Goal: Task Accomplishment & Management: Complete application form

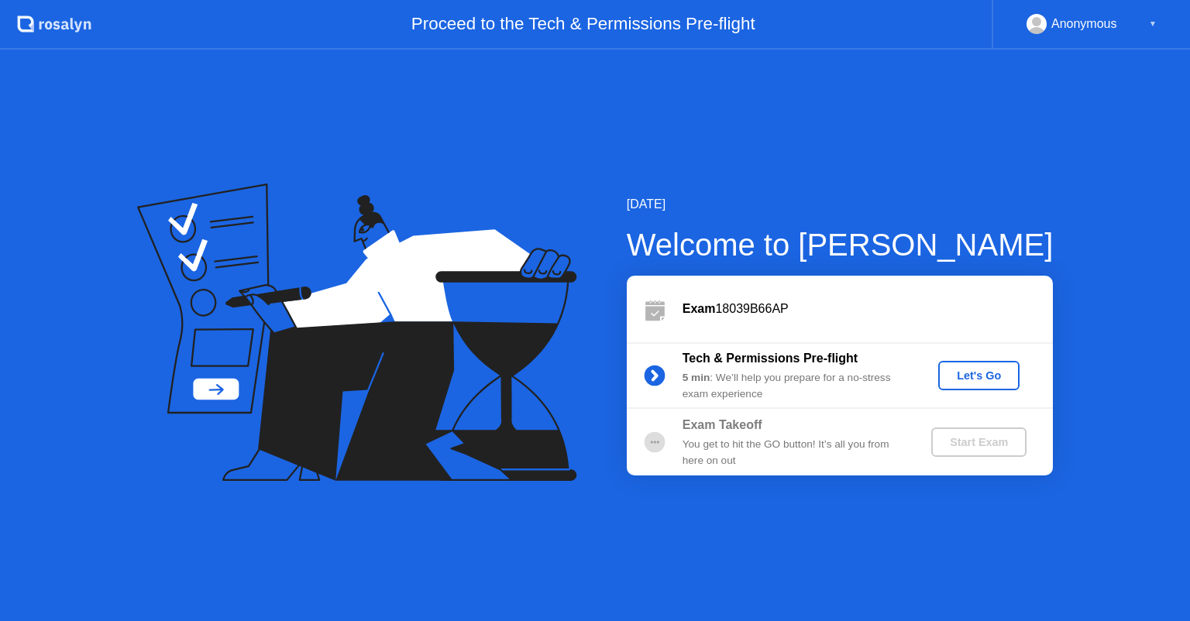
click at [950, 379] on div "Let's Go" at bounding box center [978, 375] width 69 height 12
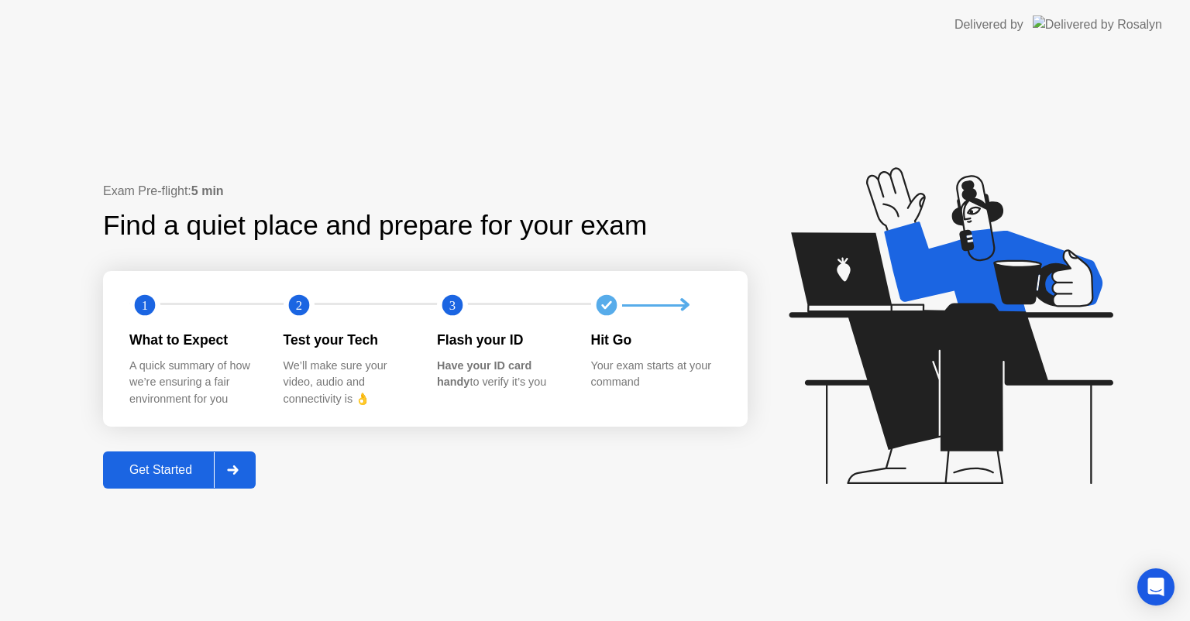
click at [147, 470] on div "Get Started" at bounding box center [161, 470] width 106 height 14
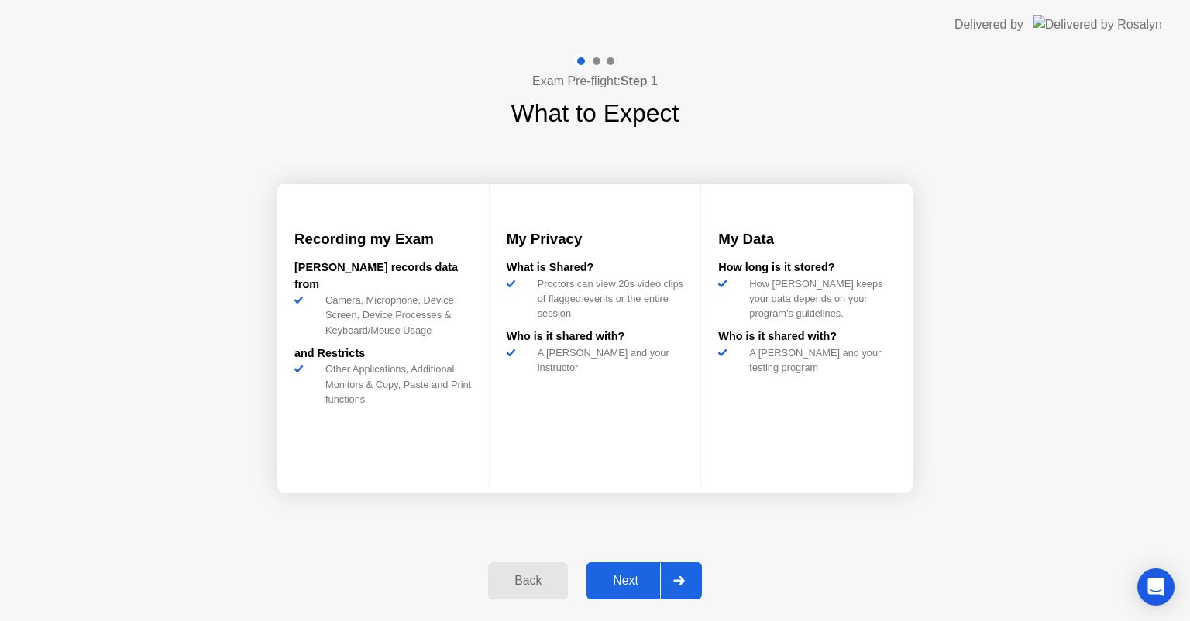
click at [625, 574] on div "Next" at bounding box center [625, 581] width 69 height 14
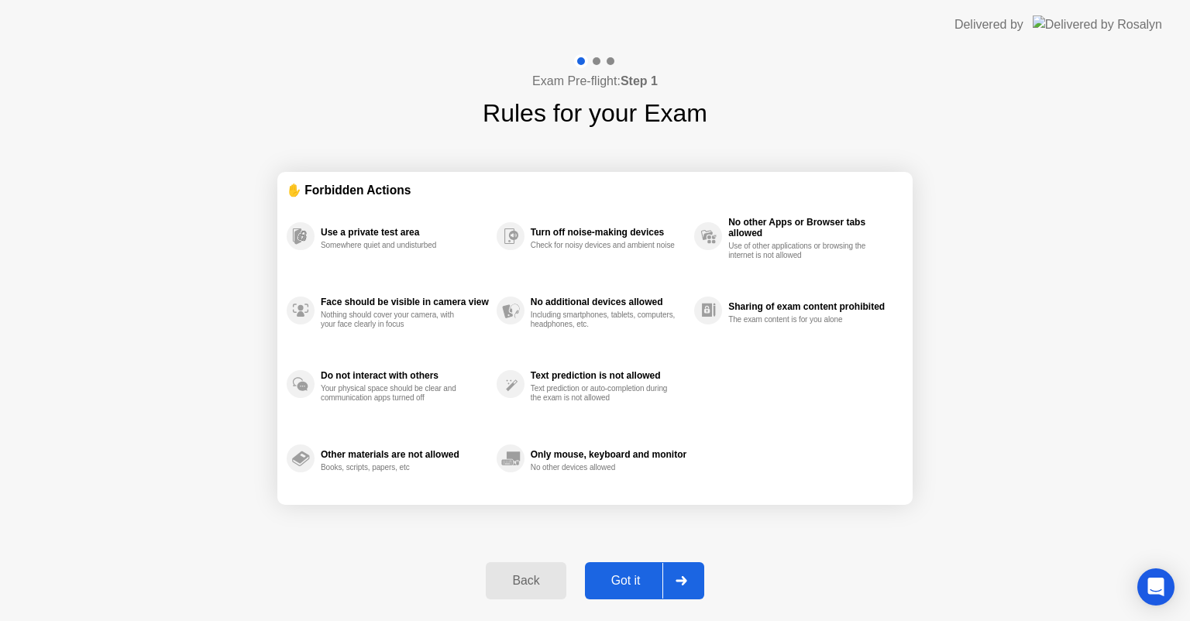
click at [633, 563] on button "Got it" at bounding box center [644, 580] width 119 height 37
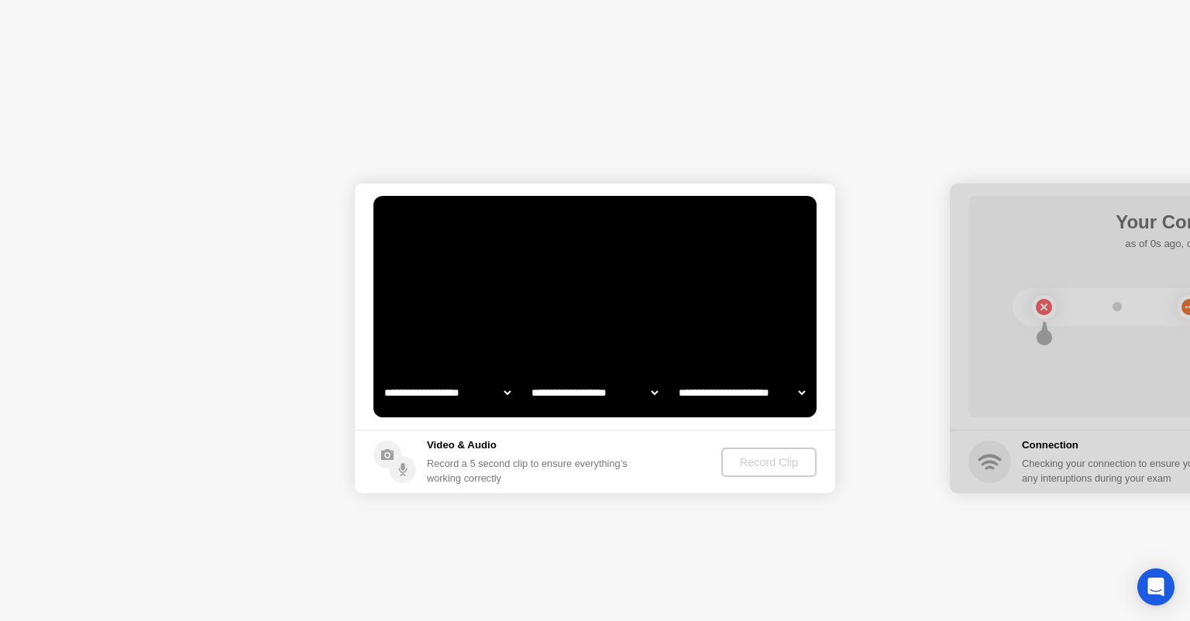
select select "**********"
select select "*******"
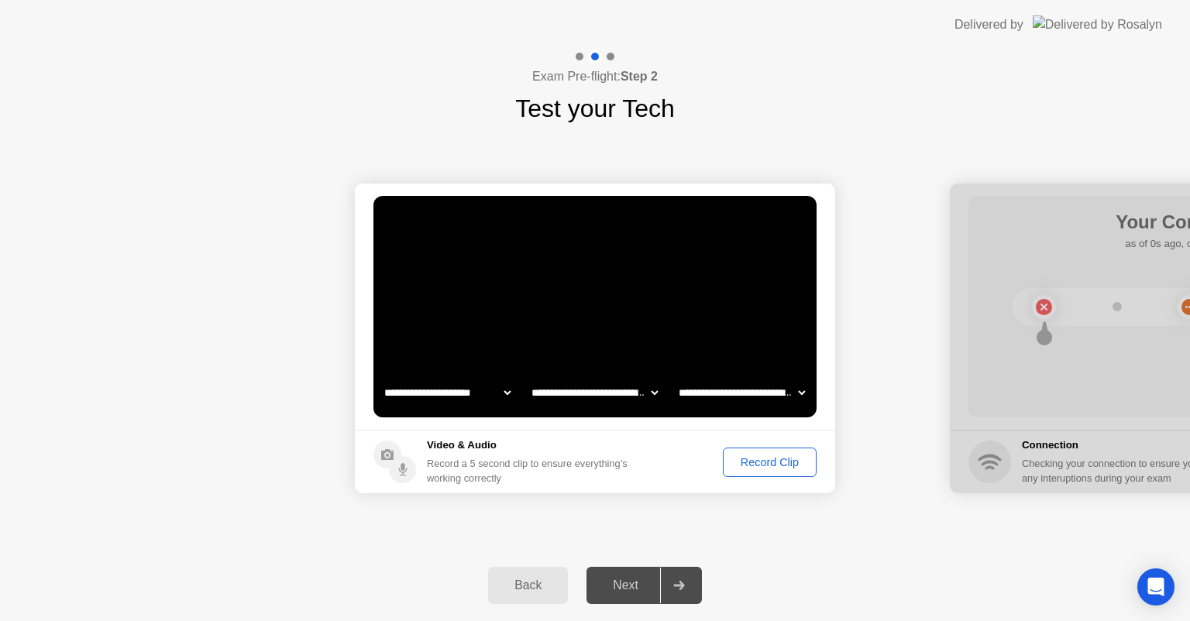
click at [762, 459] on div "Record Clip" at bounding box center [769, 462] width 83 height 12
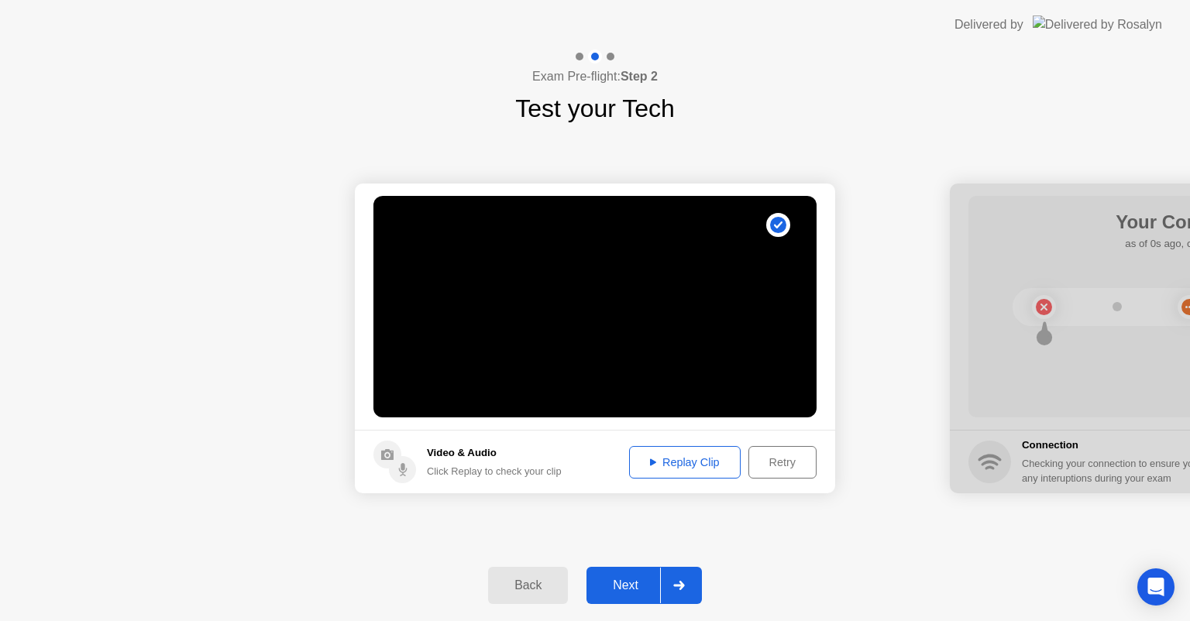
click at [616, 572] on button "Next" at bounding box center [643, 585] width 115 height 37
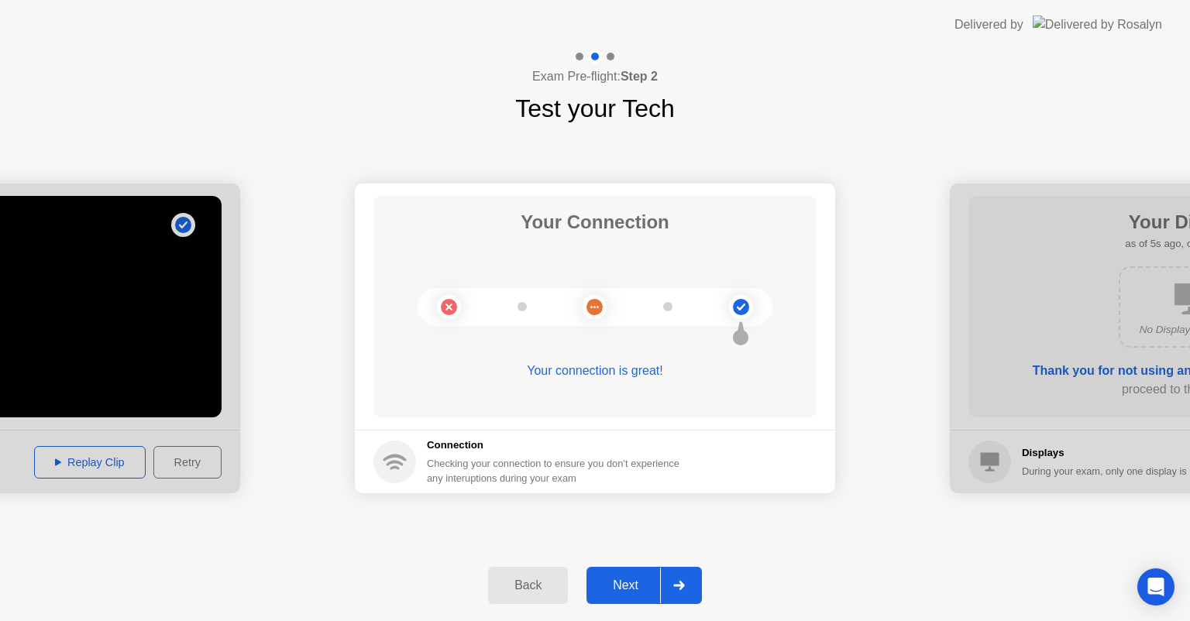
click at [613, 579] on div "Next" at bounding box center [625, 586] width 69 height 14
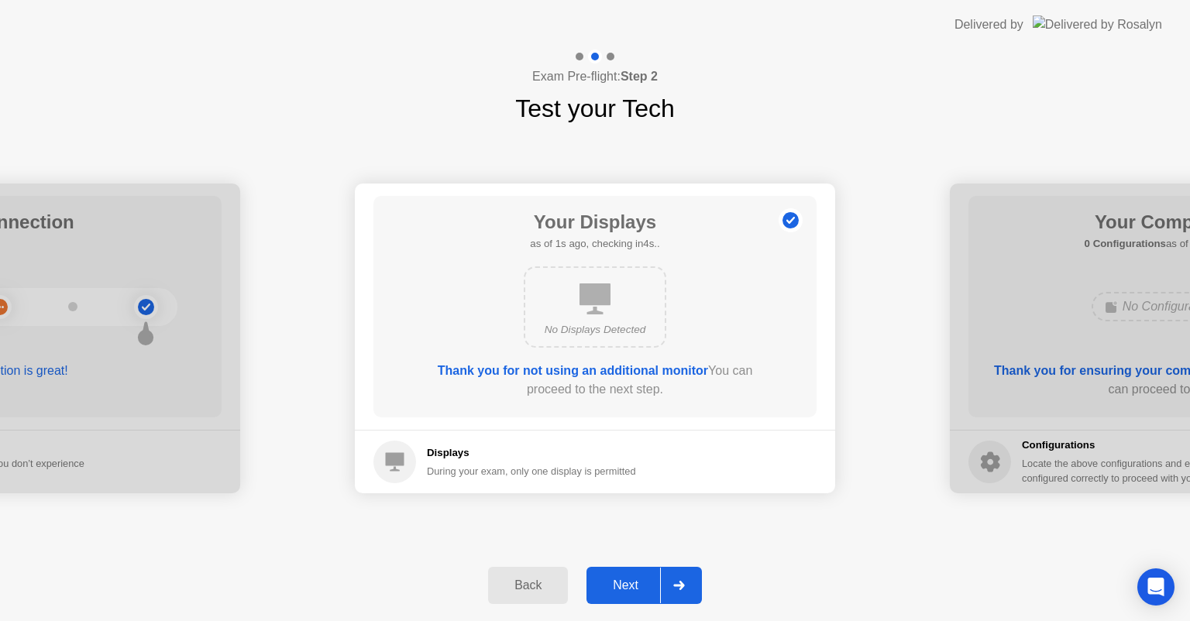
click at [613, 579] on div "Next" at bounding box center [625, 586] width 69 height 14
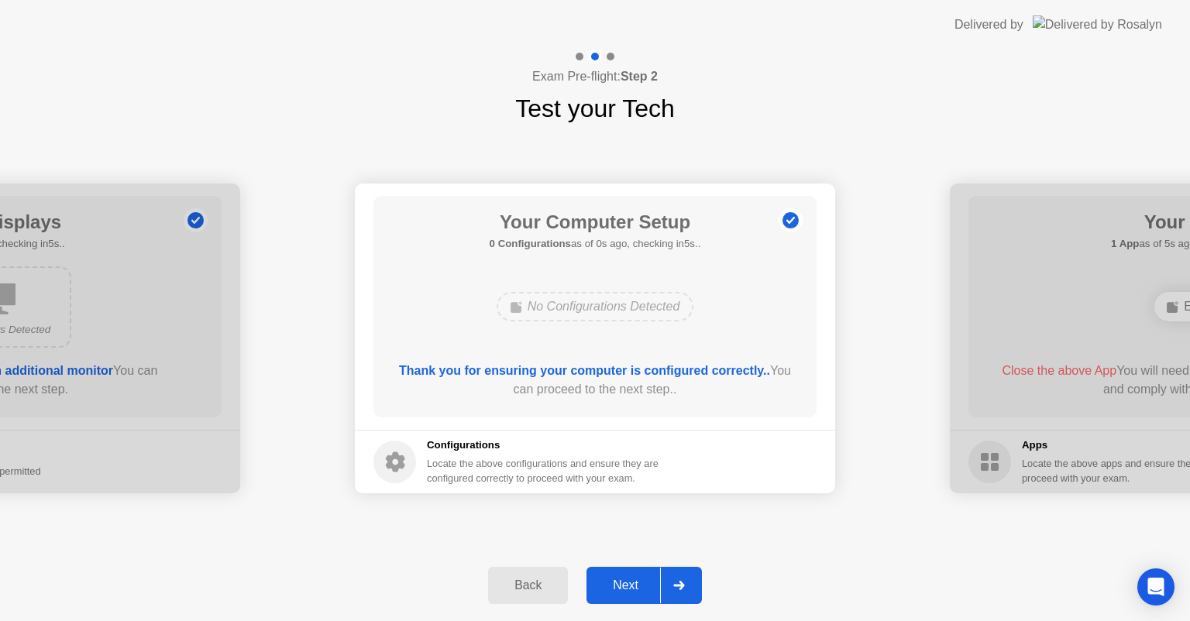
click at [613, 579] on div "Next" at bounding box center [625, 586] width 69 height 14
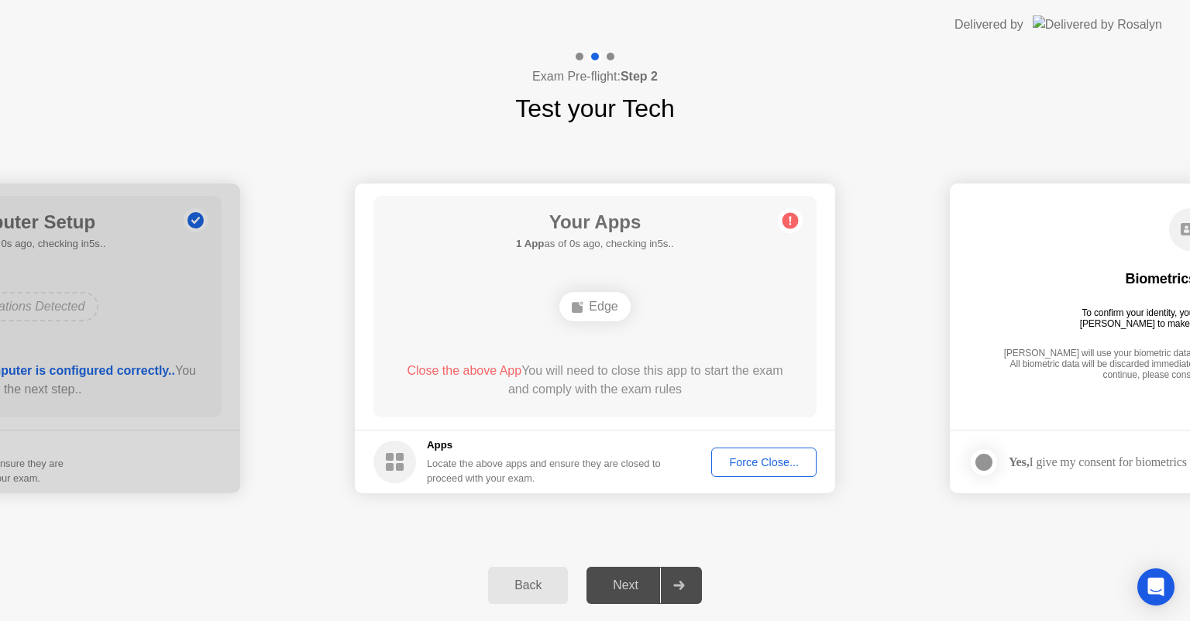
click at [750, 451] on button "Force Close..." at bounding box center [763, 462] width 105 height 29
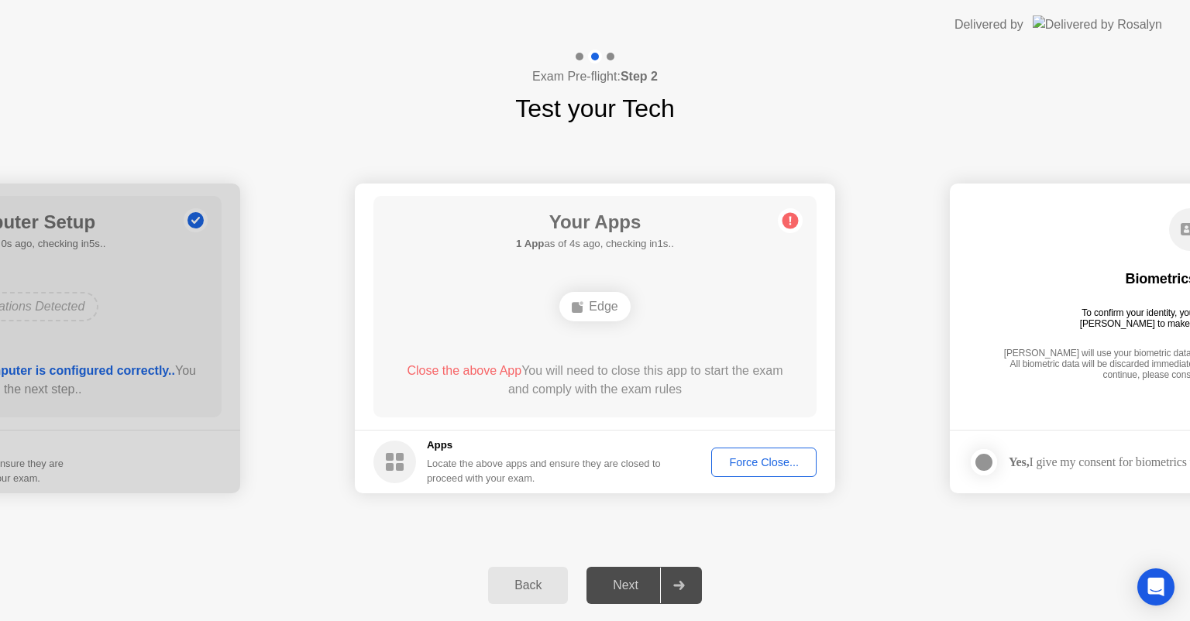
click at [753, 464] on div "Force Close..." at bounding box center [763, 462] width 94 height 12
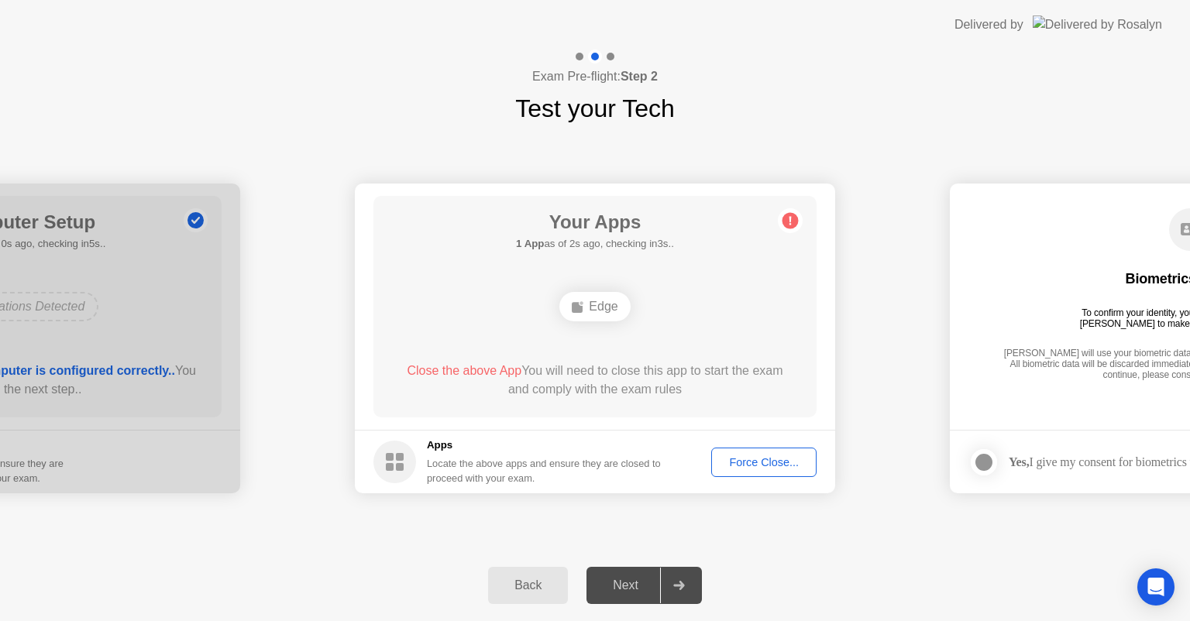
click at [754, 462] on div "Force Close..." at bounding box center [763, 462] width 94 height 12
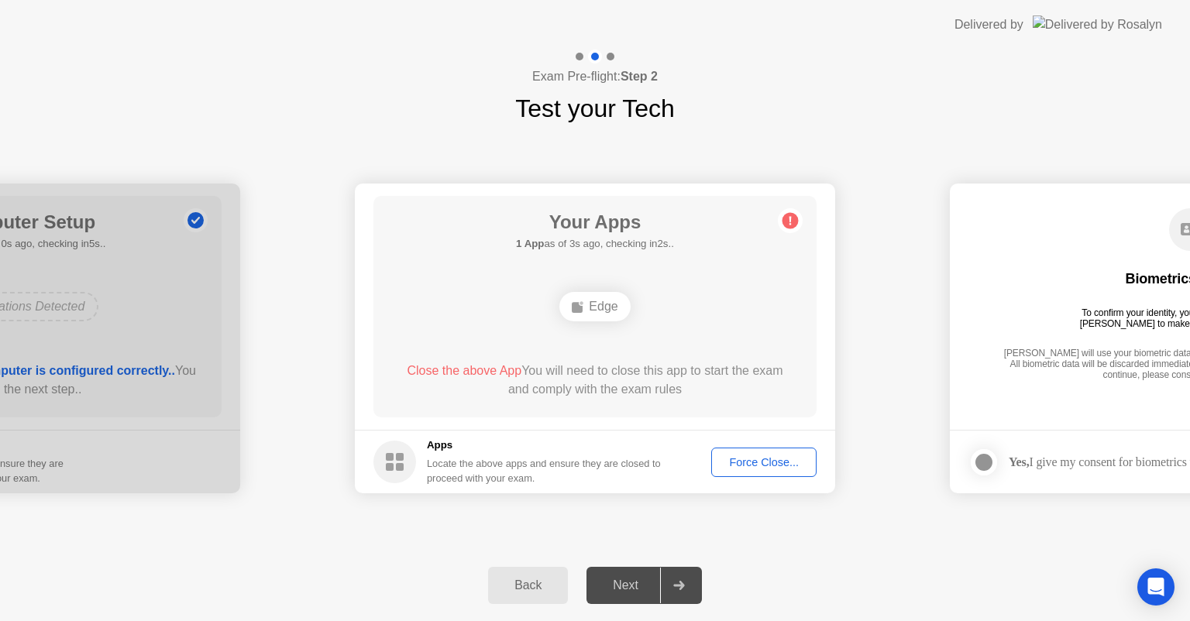
click at [750, 463] on div "Force Close..." at bounding box center [763, 462] width 94 height 12
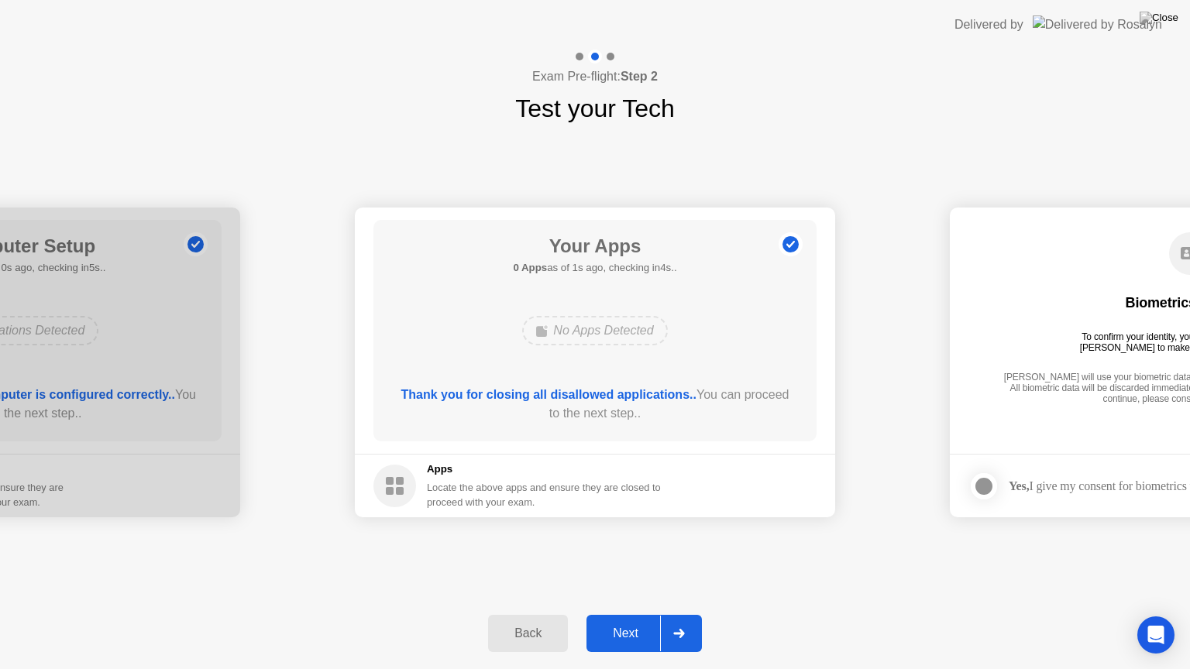
click at [623, 620] on div "Next" at bounding box center [625, 634] width 69 height 14
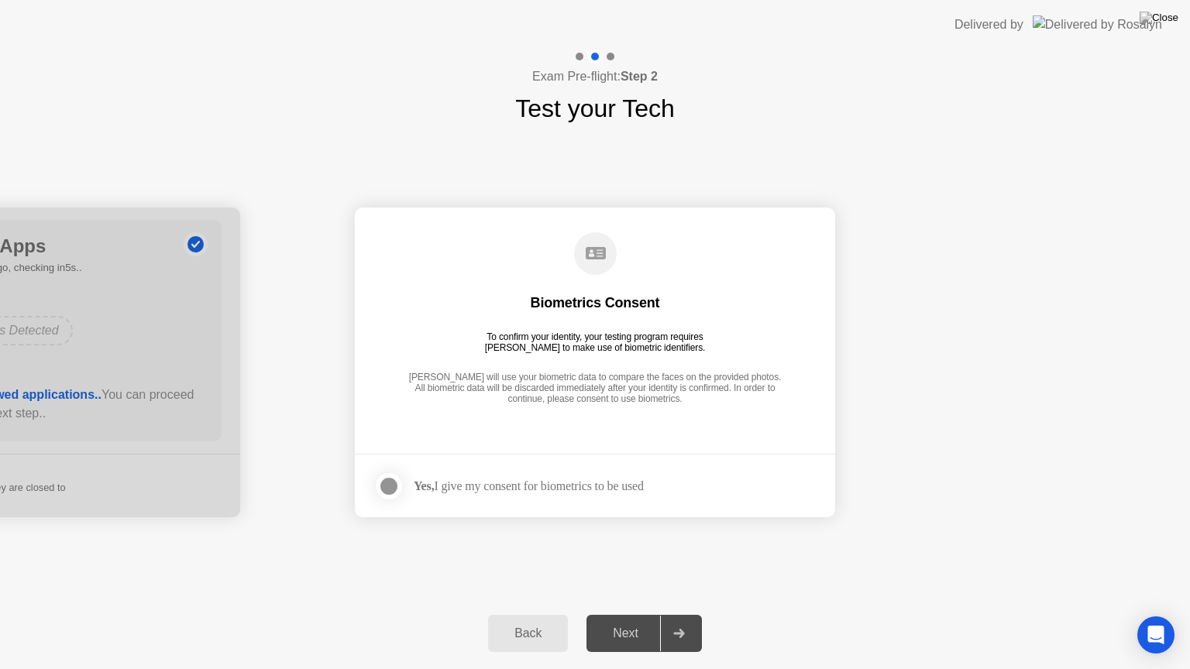
click at [393, 480] on div at bounding box center [388, 486] width 19 height 19
click at [598, 620] on div "Next" at bounding box center [625, 634] width 69 height 14
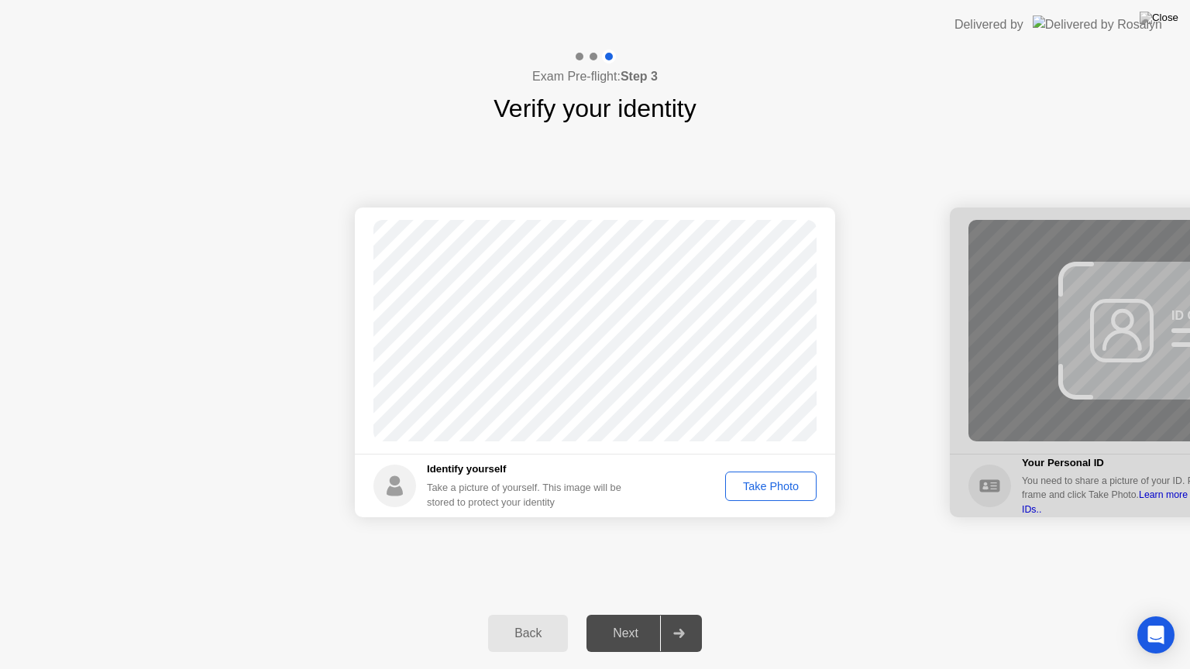
click at [752, 489] on div "Take Photo" at bounding box center [770, 486] width 81 height 12
click at [629, 620] on button "Next" at bounding box center [643, 633] width 115 height 37
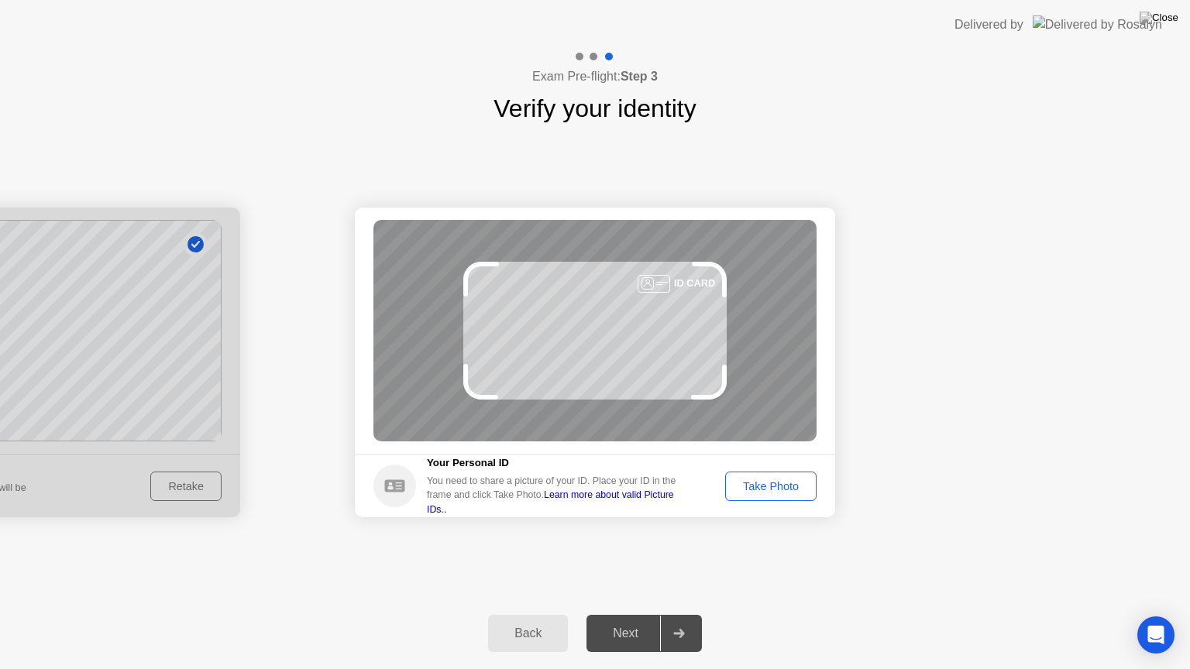
click at [725, 492] on button "Take Photo" at bounding box center [770, 486] width 91 height 29
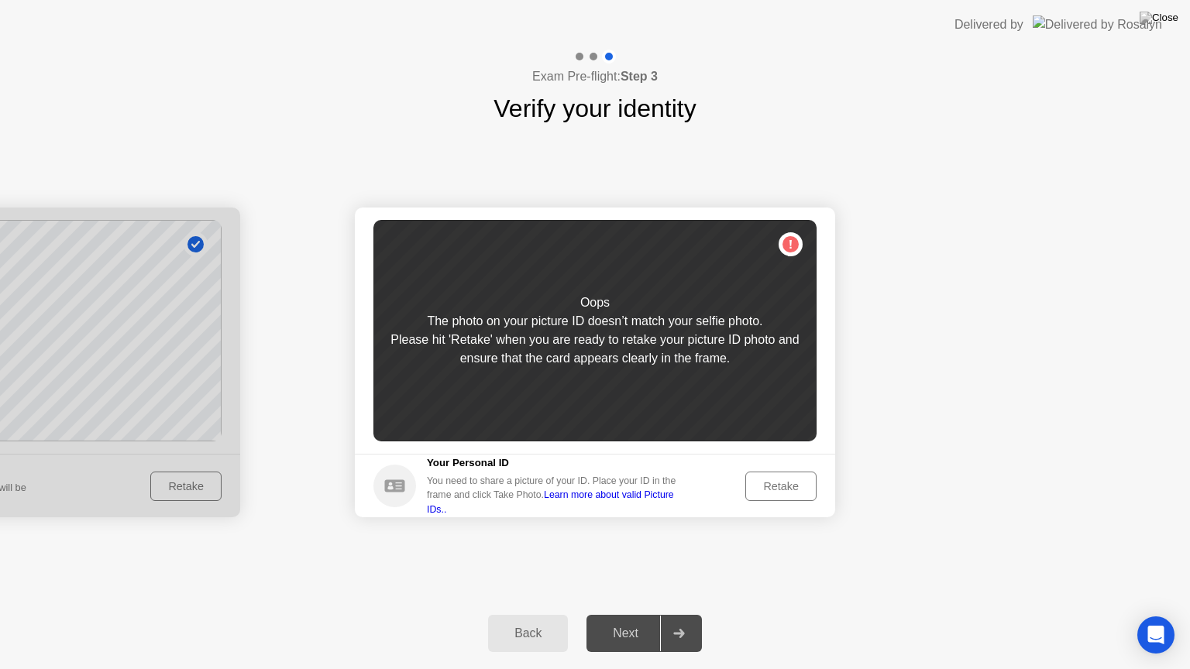
click at [778, 494] on button "Retake" at bounding box center [780, 486] width 71 height 29
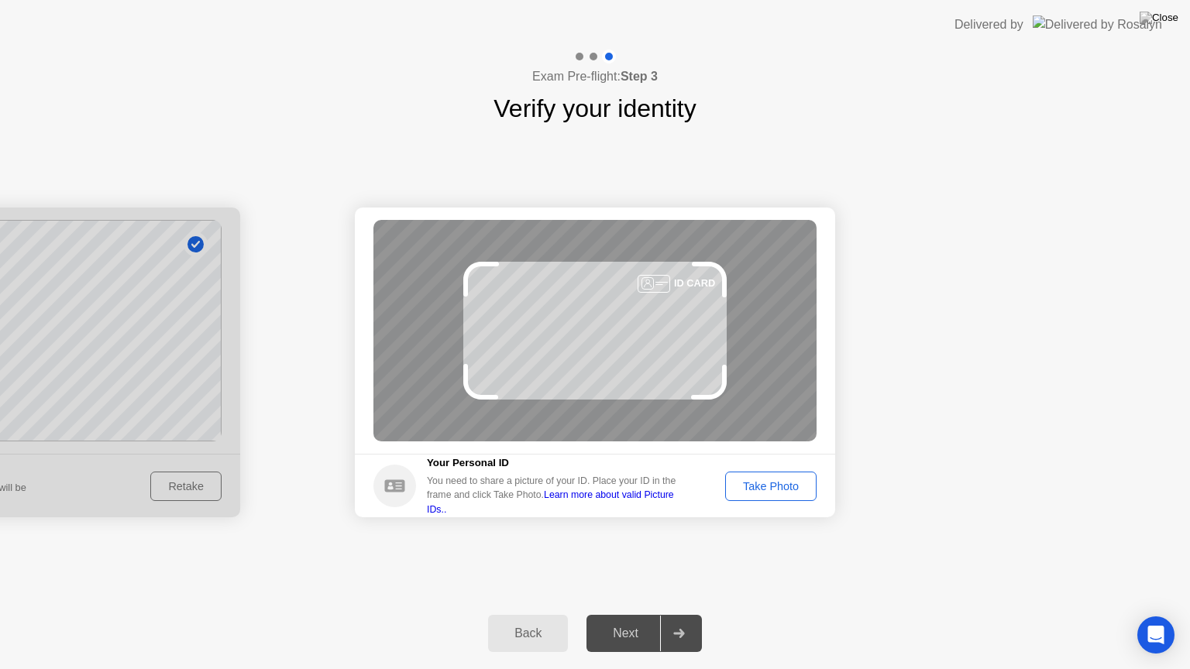
click at [784, 480] on div "Take Photo" at bounding box center [770, 486] width 81 height 12
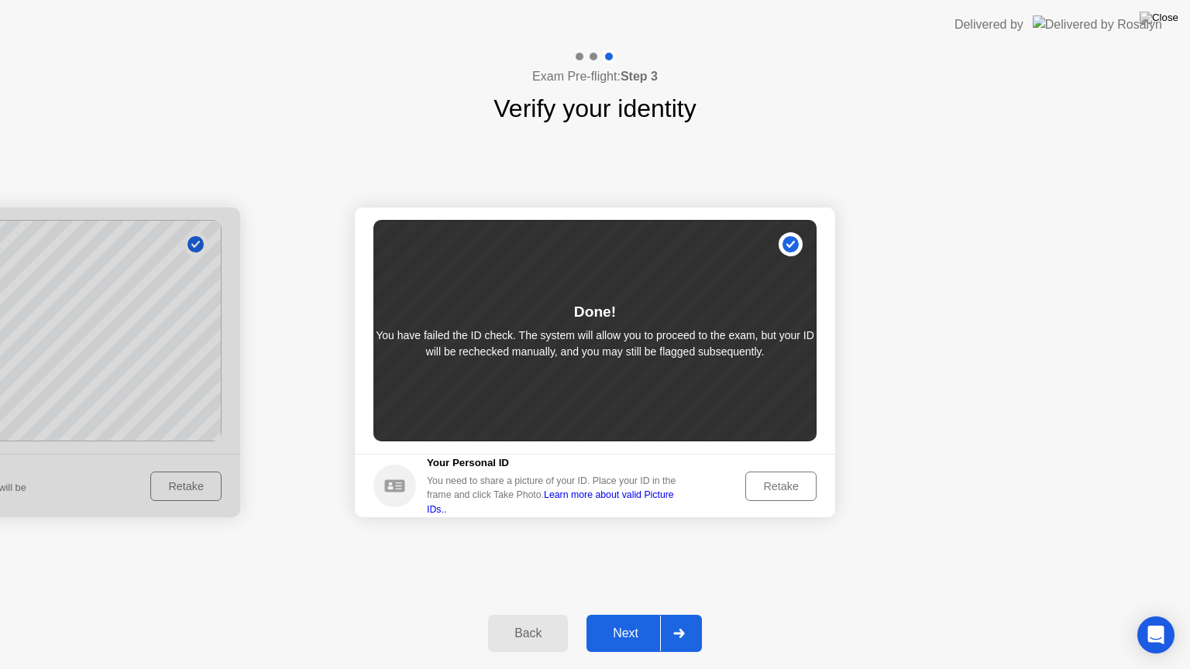
click at [616, 620] on div "Next" at bounding box center [625, 634] width 69 height 14
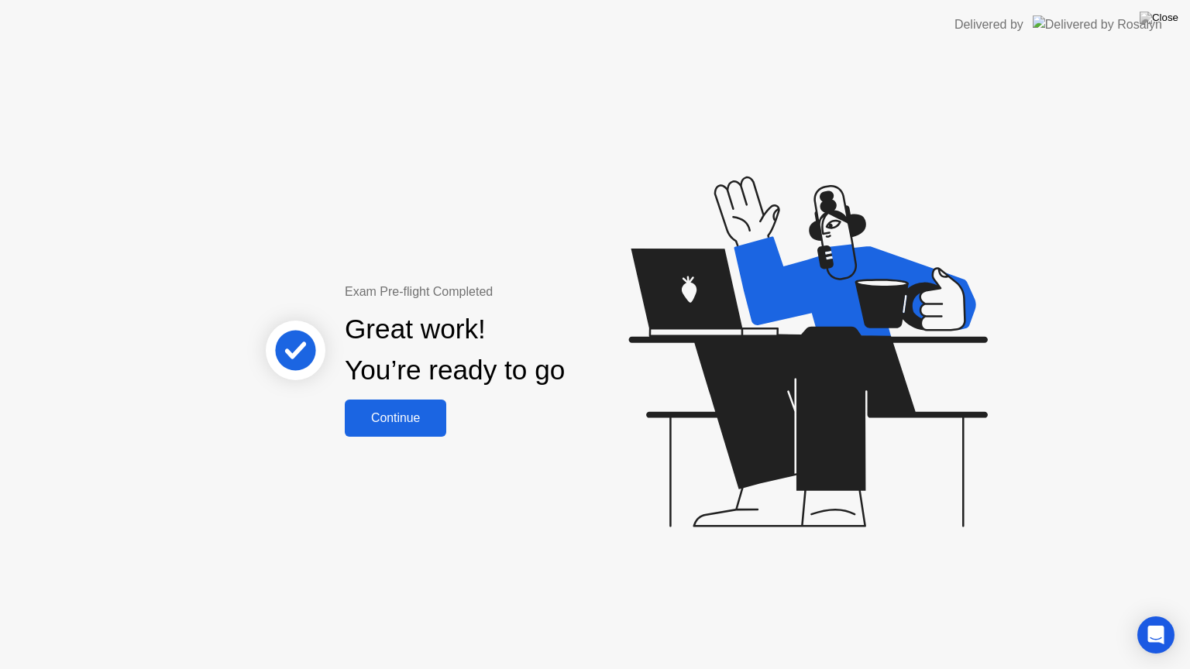
click at [408, 418] on div "Continue" at bounding box center [395, 418] width 92 height 14
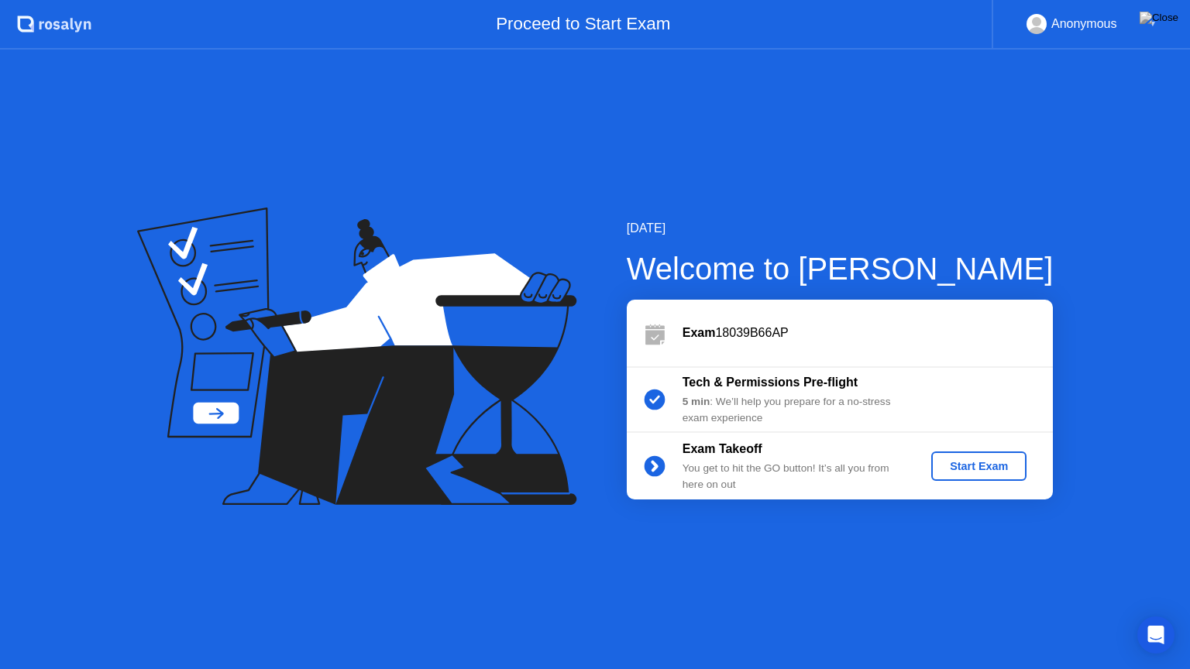
click at [991, 470] on div "Start Exam" at bounding box center [978, 466] width 83 height 12
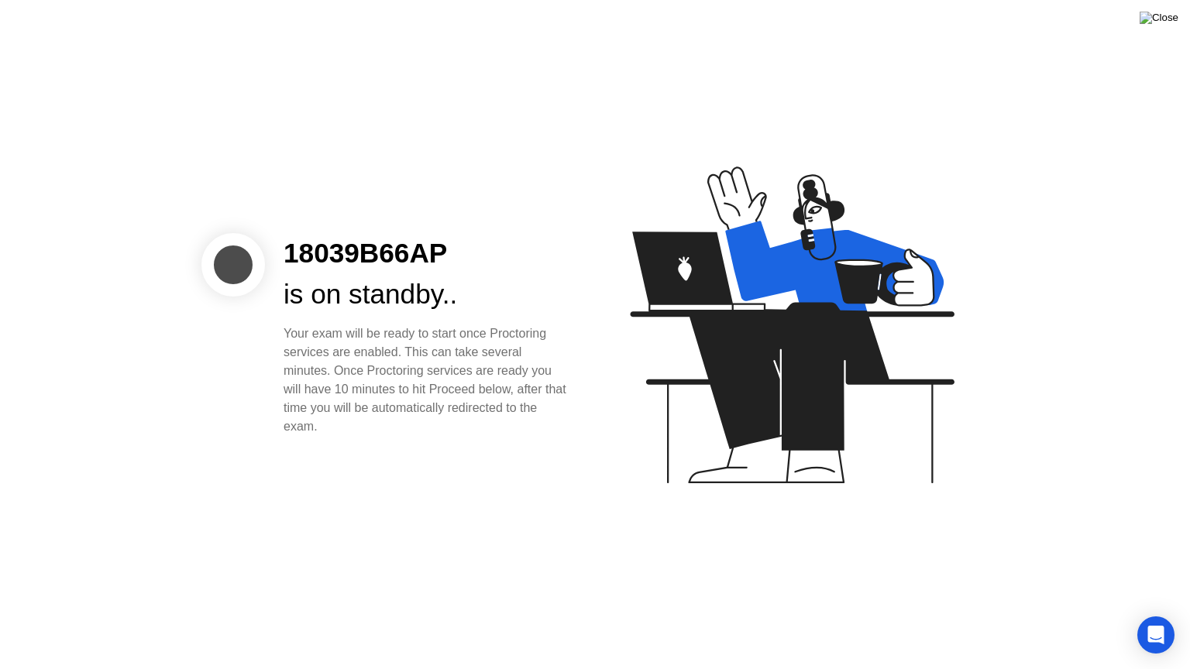
click at [1163, 24] on img at bounding box center [1158, 18] width 39 height 12
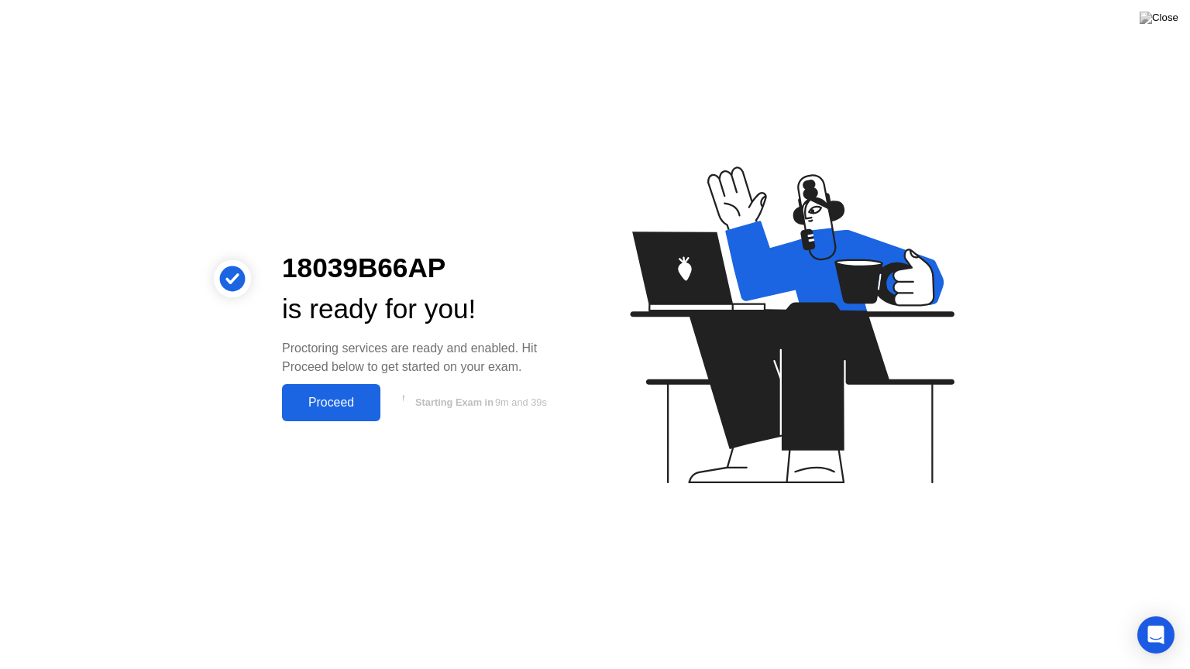
click at [335, 401] on div "Proceed" at bounding box center [331, 403] width 89 height 14
